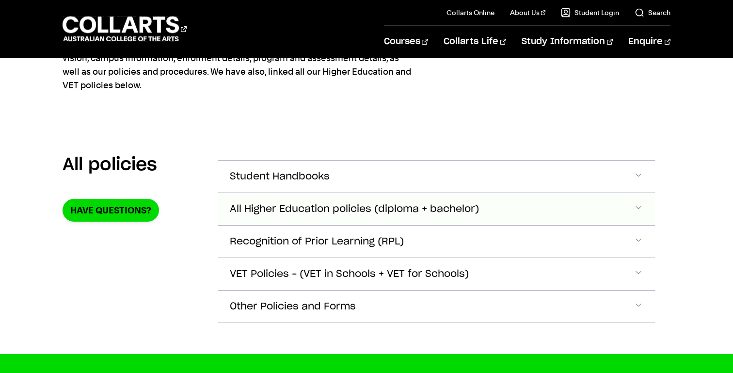
scroll to position [95, 0]
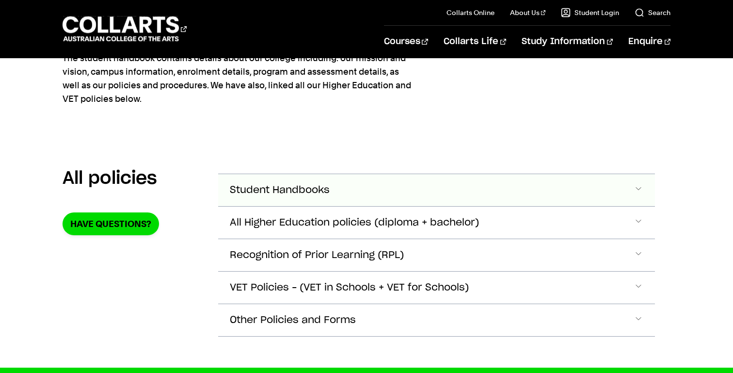
click at [633, 186] on span "Accordion Section" at bounding box center [638, 190] width 10 height 13
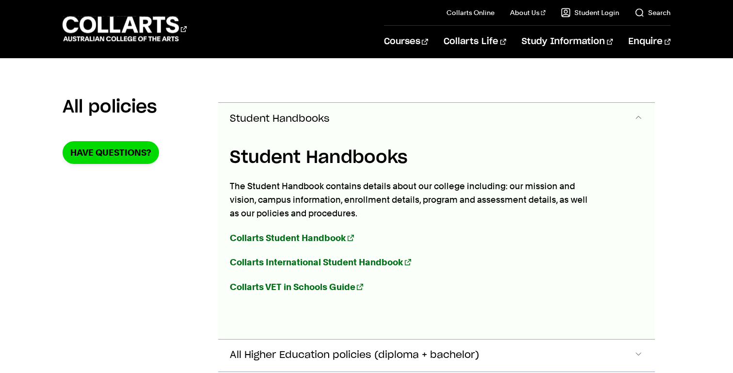
scroll to position [182, 0]
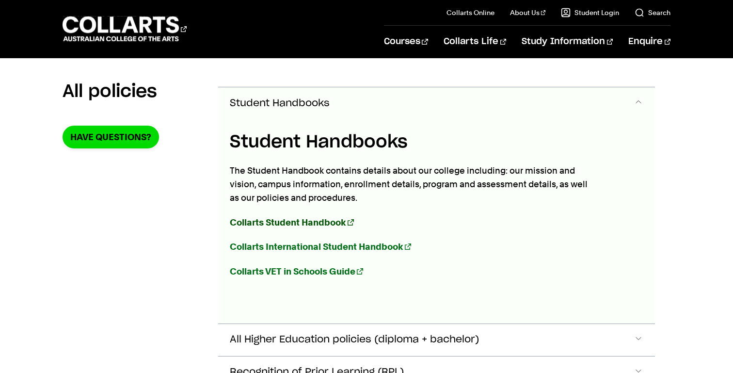
click at [352, 220] on link "Collarts Student Handbook" at bounding box center [292, 222] width 124 height 10
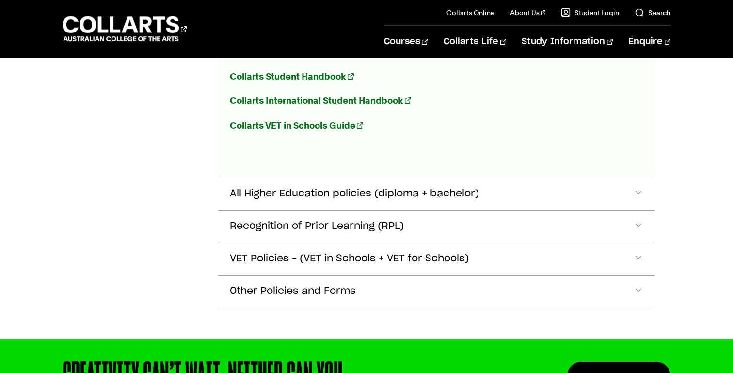
scroll to position [333, 0]
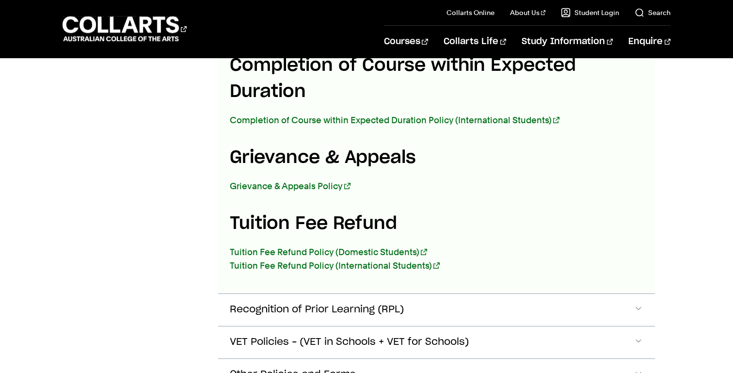
scroll to position [1785, 0]
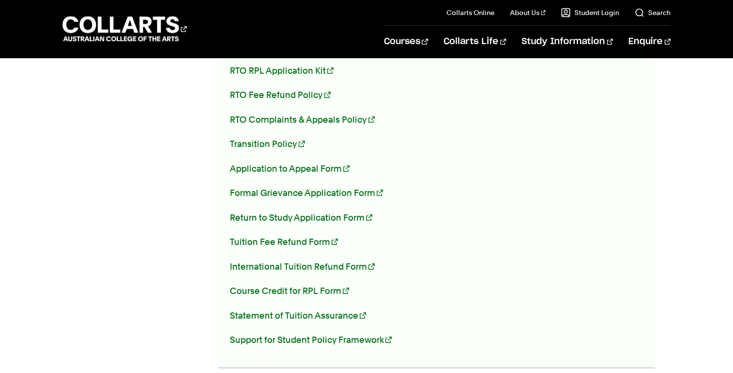
scroll to position [2416, 0]
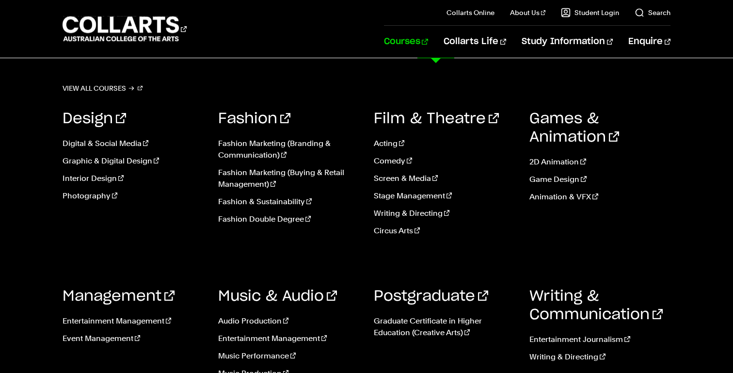
click at [428, 43] on link "Courses" at bounding box center [406, 42] width 44 height 32
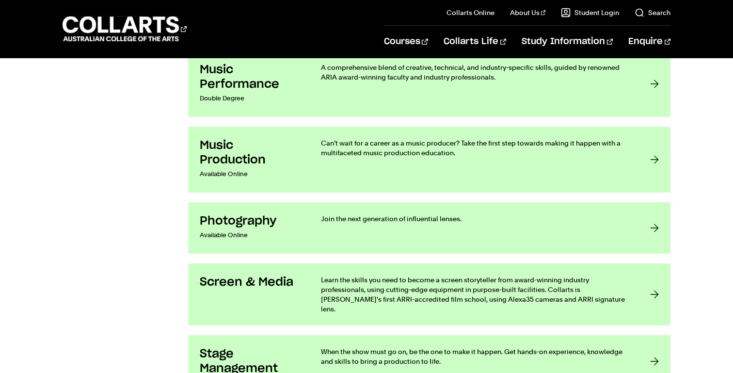
scroll to position [1725, 0]
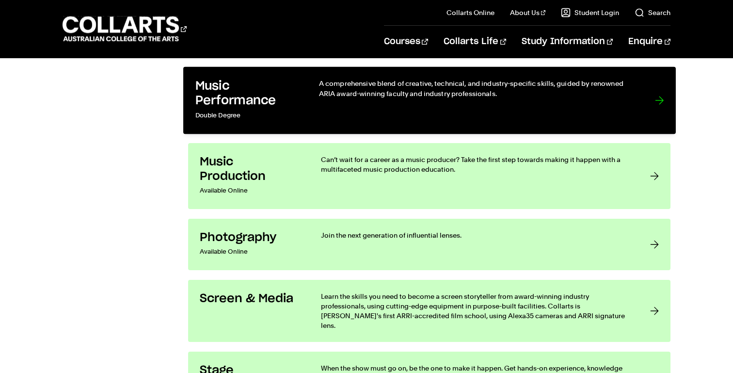
click at [656, 101] on div at bounding box center [659, 100] width 9 height 44
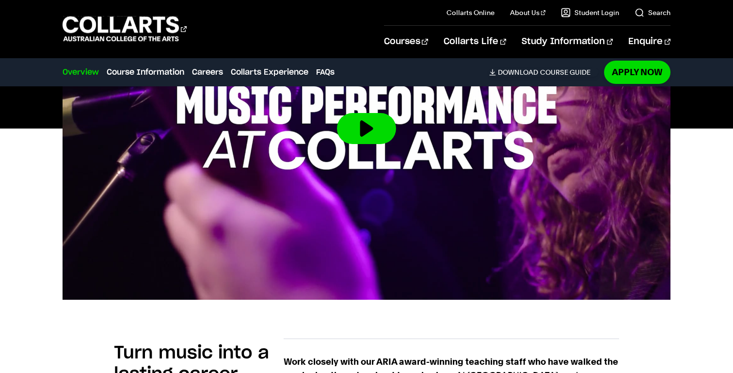
scroll to position [408, 0]
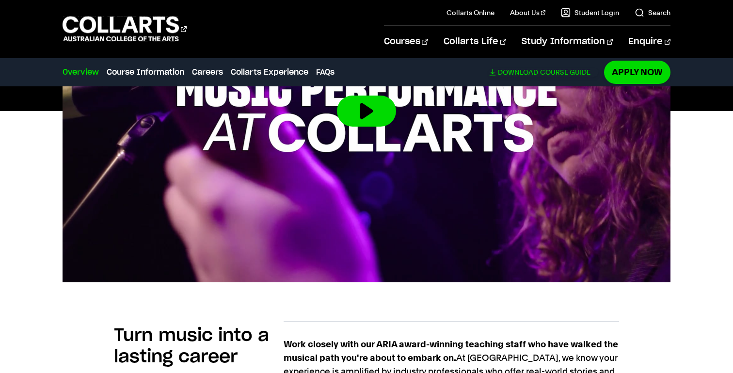
click at [493, 73] on link "Download Course Guide" at bounding box center [543, 72] width 109 height 9
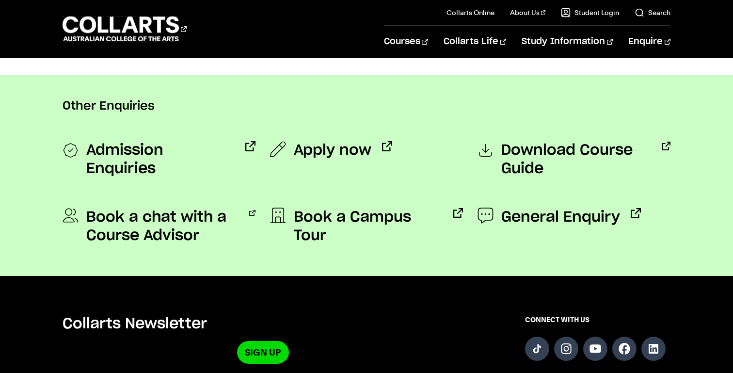
scroll to position [750, 0]
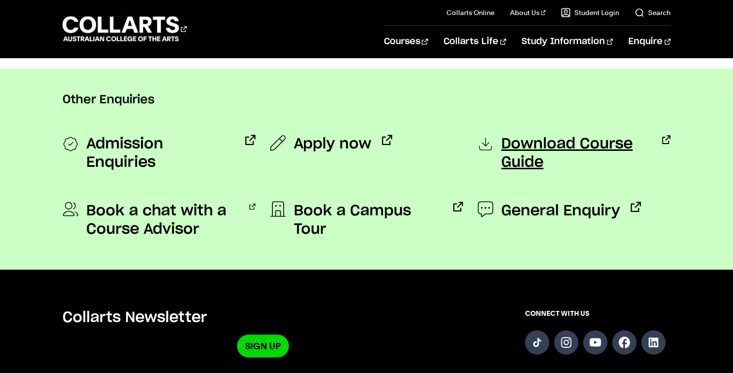
click at [529, 143] on span "Download Course Guide" at bounding box center [576, 153] width 150 height 37
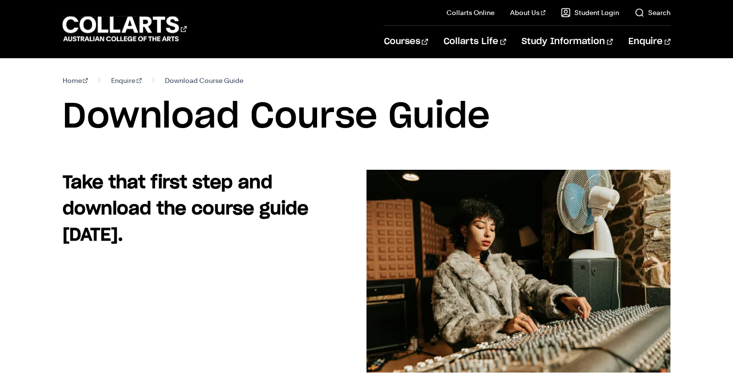
scroll to position [10, 0]
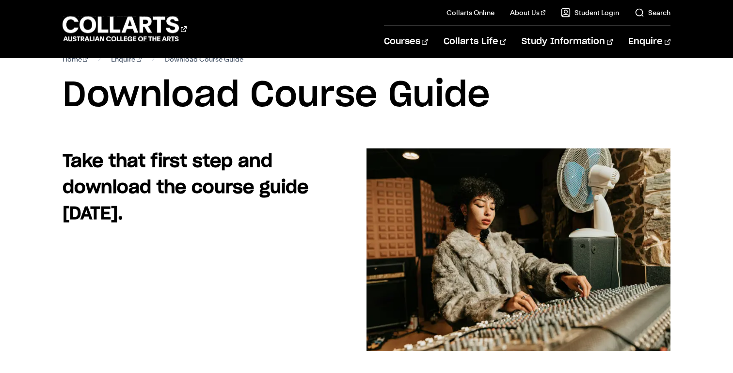
scroll to position [22, 0]
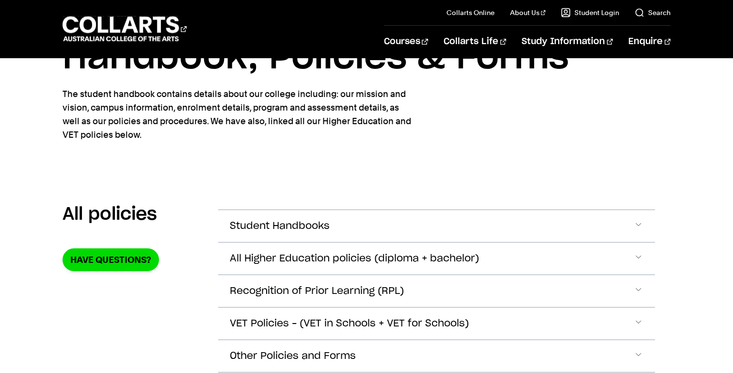
scroll to position [62, 0]
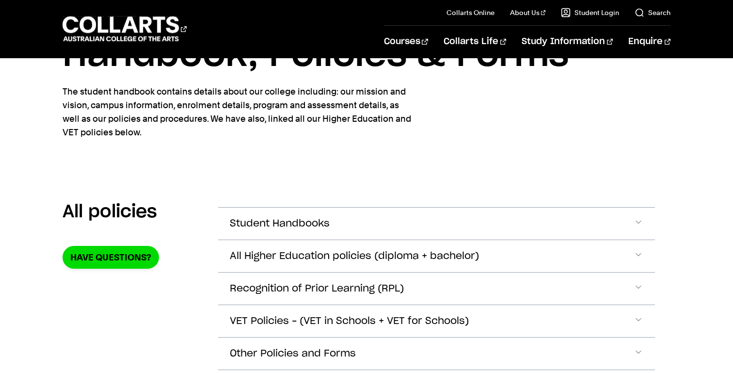
click at [446, 147] on section "Home Study information Handbook, Policies & Forms Handbook, Policies & Forms Th…" at bounding box center [367, 89] width 608 height 185
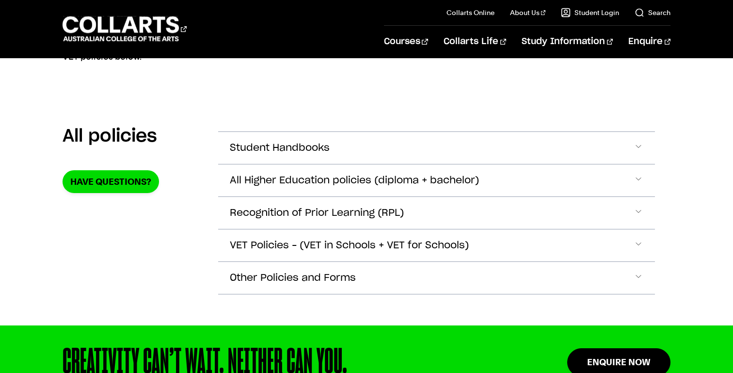
scroll to position [140, 0]
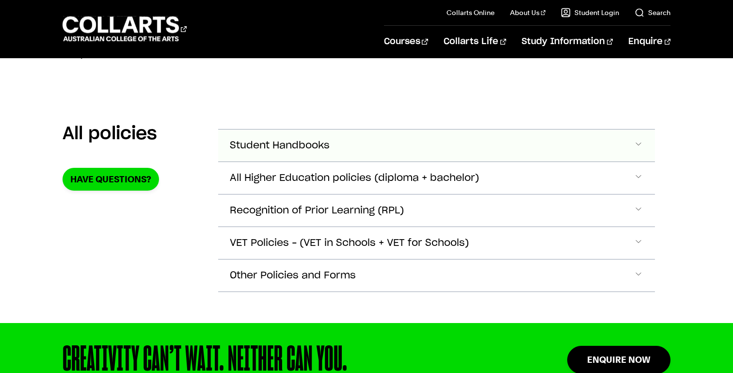
click at [307, 146] on span "Student Handbooks" at bounding box center [280, 145] width 100 height 11
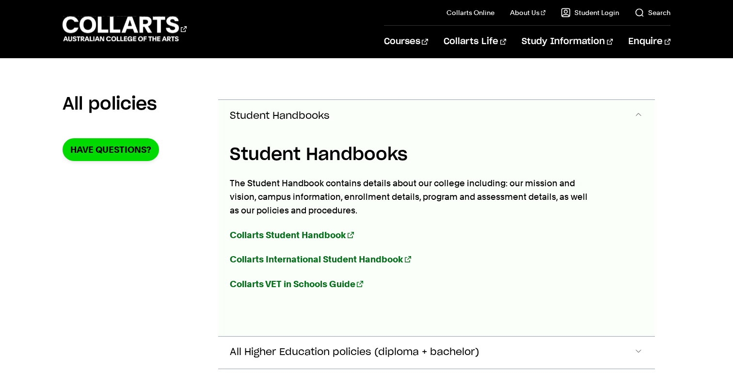
scroll to position [166, 0]
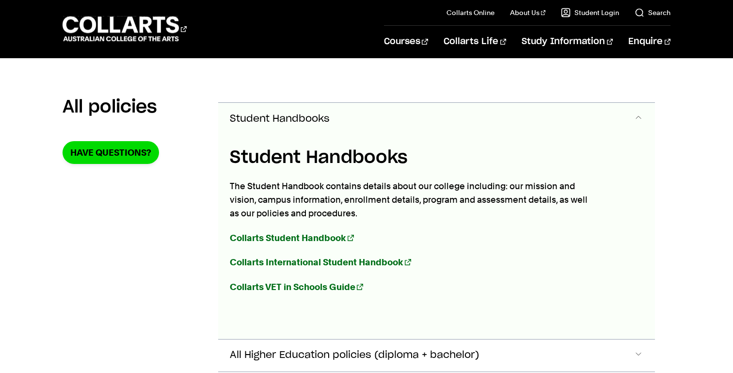
click at [291, 113] on span "Student Handbooks" at bounding box center [280, 118] width 100 height 11
